Goal: Information Seeking & Learning: Learn about a topic

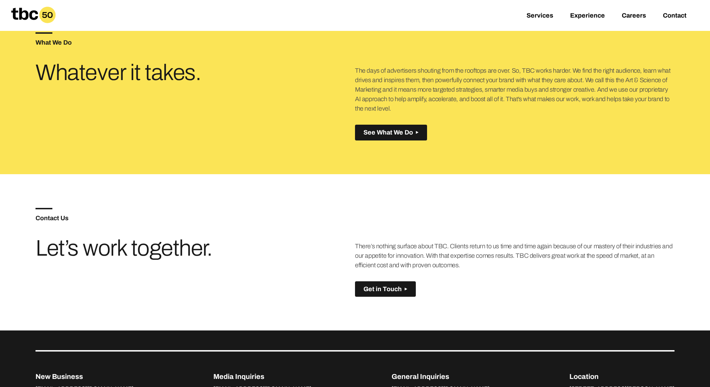
scroll to position [381, 0]
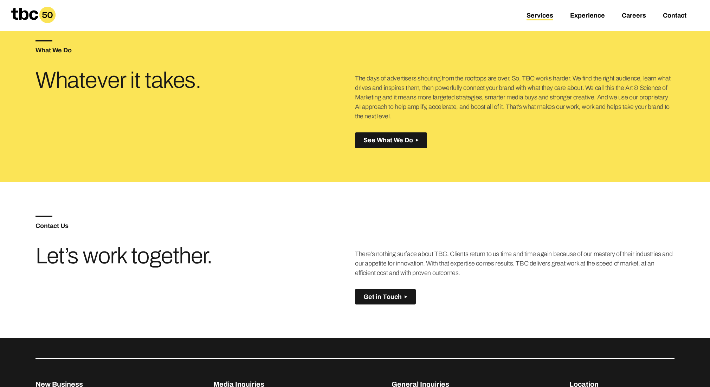
click at [543, 18] on link "Services" at bounding box center [540, 16] width 27 height 8
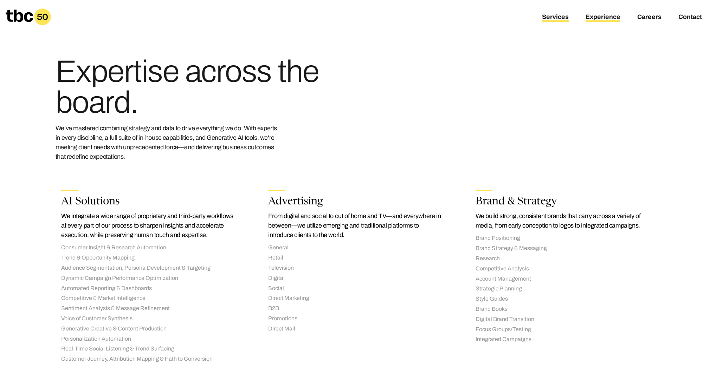
click at [597, 21] on link "Experience" at bounding box center [603, 17] width 35 height 8
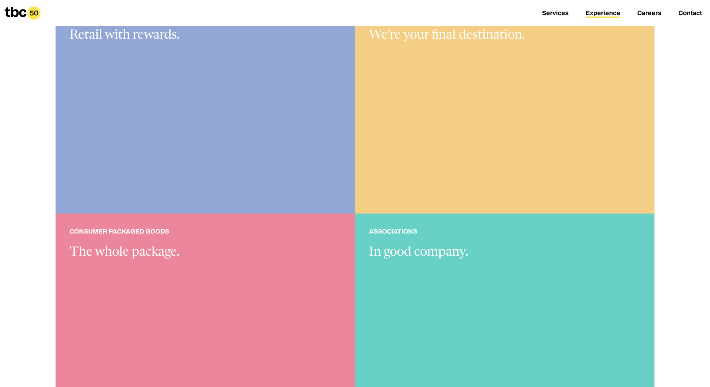
scroll to position [629, 0]
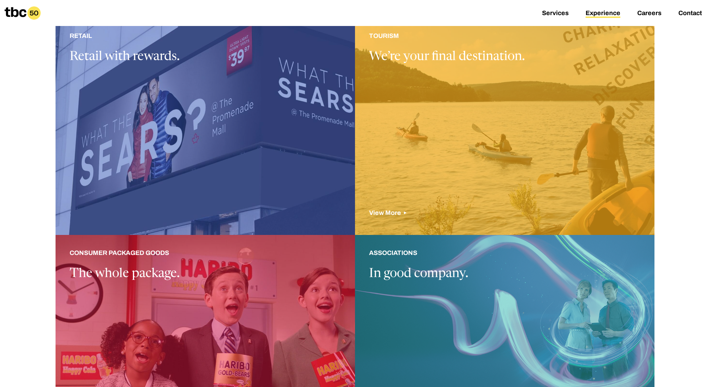
click at [448, 161] on div at bounding box center [505, 126] width 300 height 217
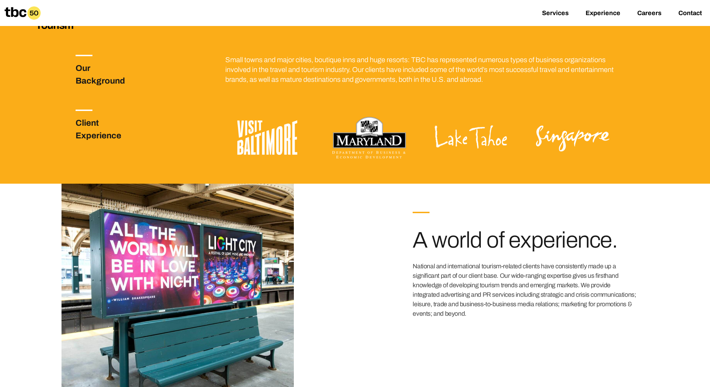
scroll to position [240, 0]
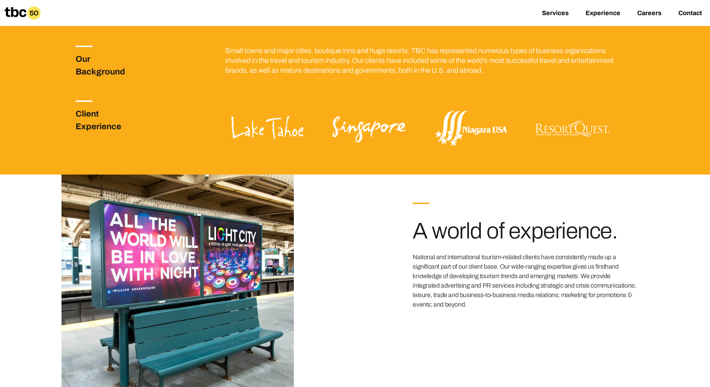
click at [350, 130] on img at bounding box center [369, 129] width 84 height 56
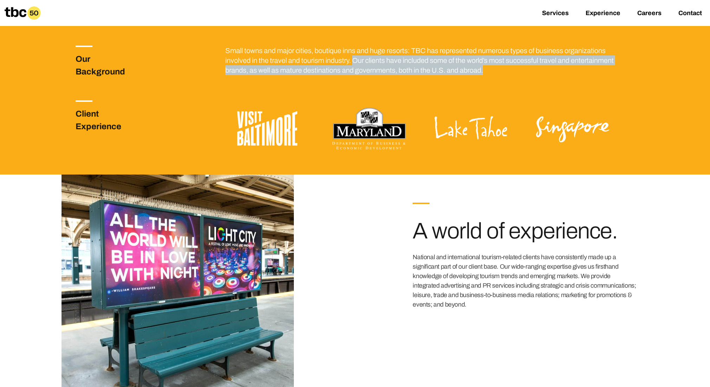
drag, startPoint x: 528, startPoint y: 71, endPoint x: 354, endPoint y: 57, distance: 174.6
click at [354, 57] on p "Small towns and major cities, boutique inns and huge resorts: TBC has represent…" at bounding box center [420, 61] width 390 height 30
copy p "Our clients have included some of the world’s most successful travel and entert…"
